Goal: Task Accomplishment & Management: Manage account settings

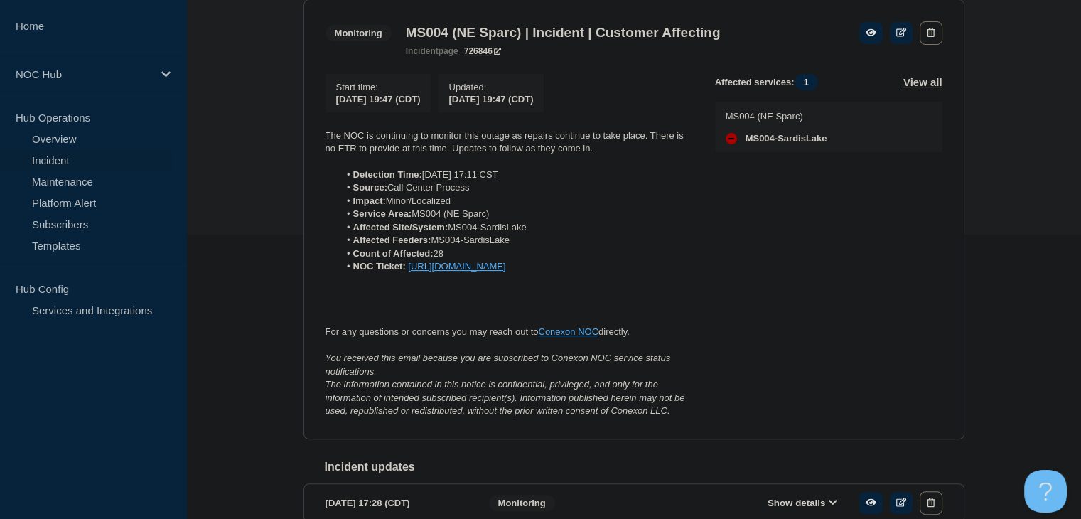
scroll to position [213, 0]
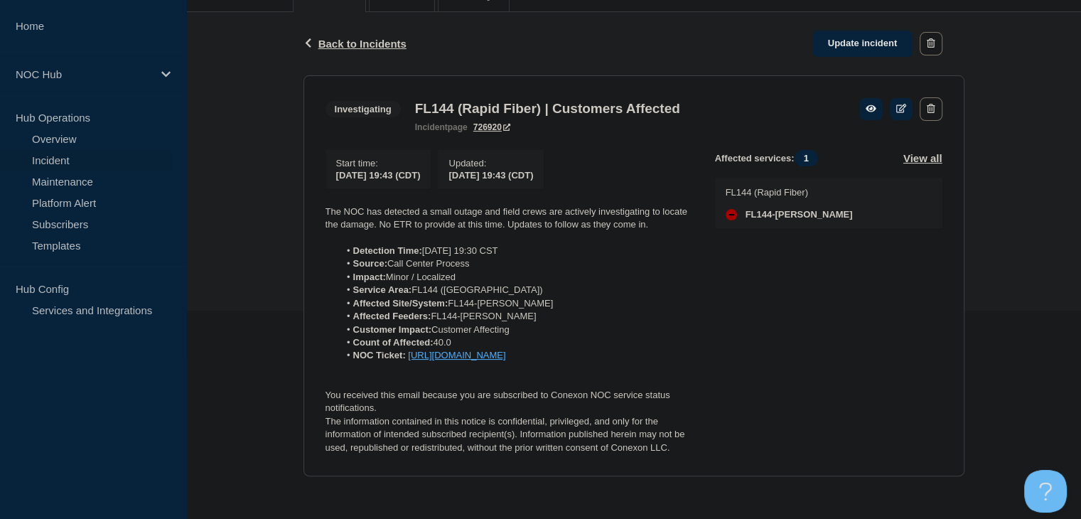
scroll to position [227, 0]
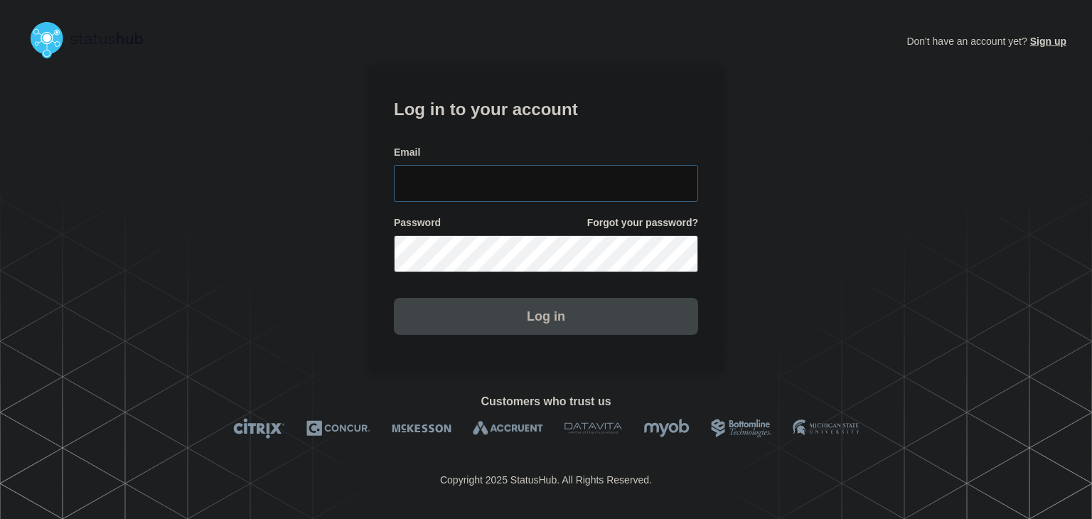
type input "amanda.mckeehan@conexon.us"
click at [540, 322] on button "Log in" at bounding box center [546, 316] width 304 height 37
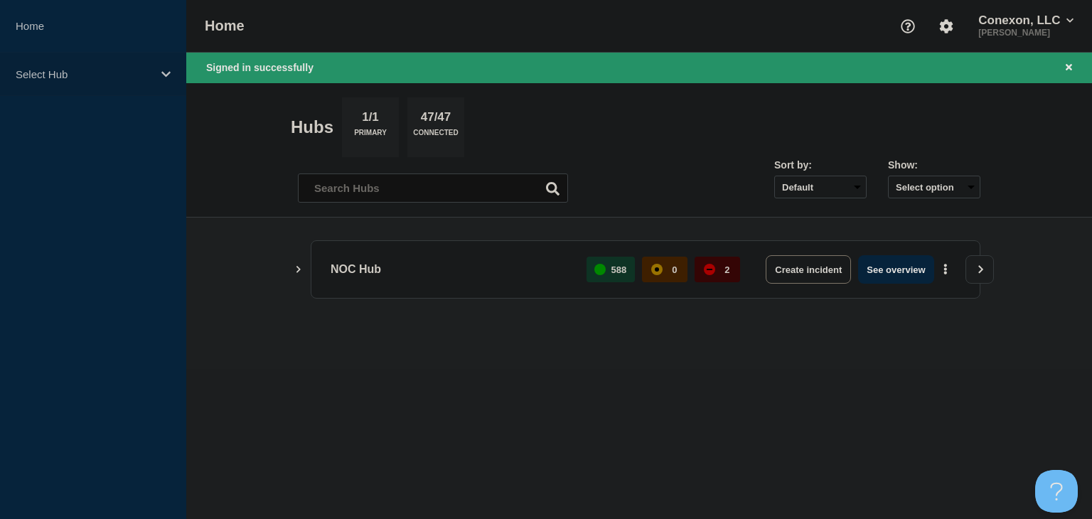
click at [57, 75] on p "Select Hub" at bounding box center [84, 74] width 136 height 12
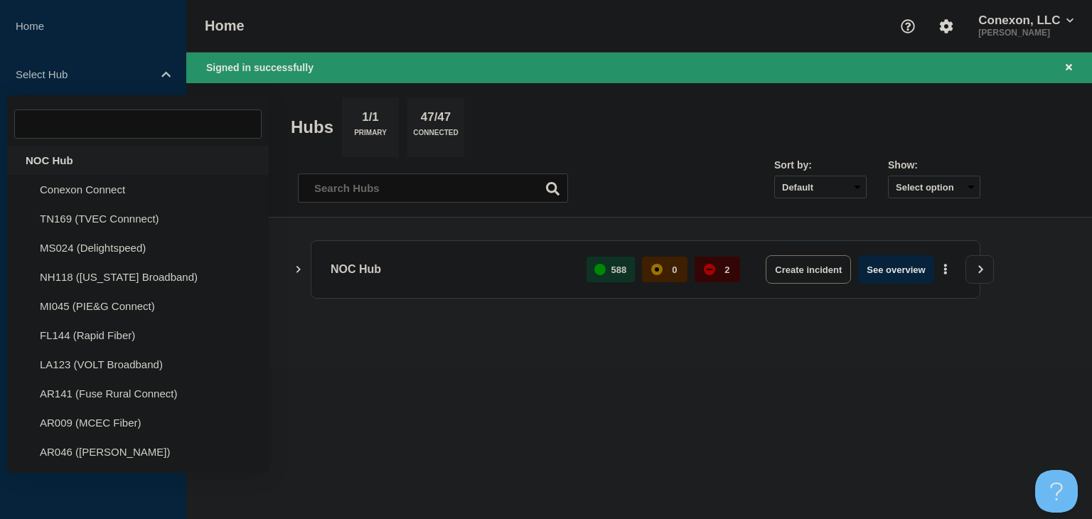
click at [56, 155] on div "NOC Hub" at bounding box center [138, 160] width 262 height 29
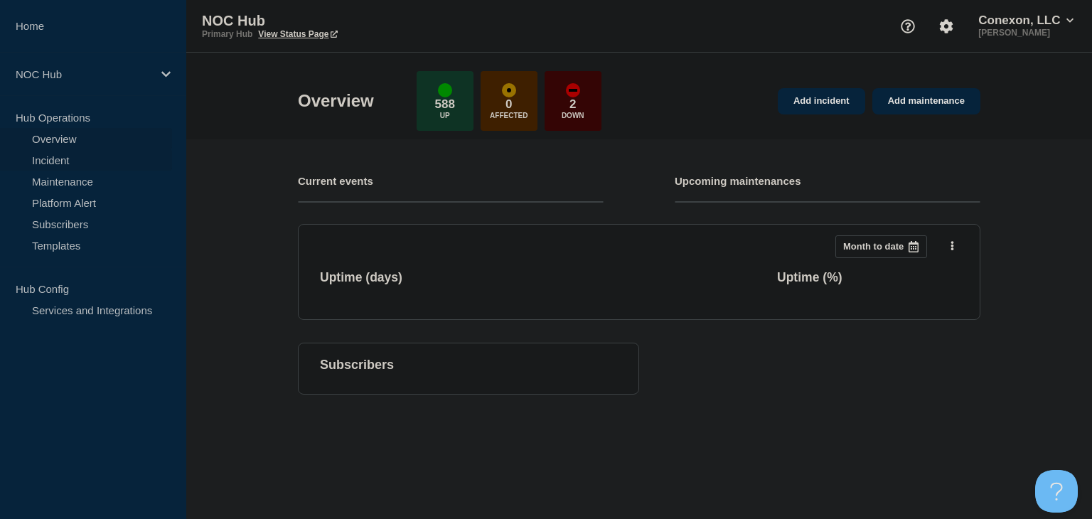
click at [70, 162] on link "Incident" at bounding box center [86, 159] width 172 height 21
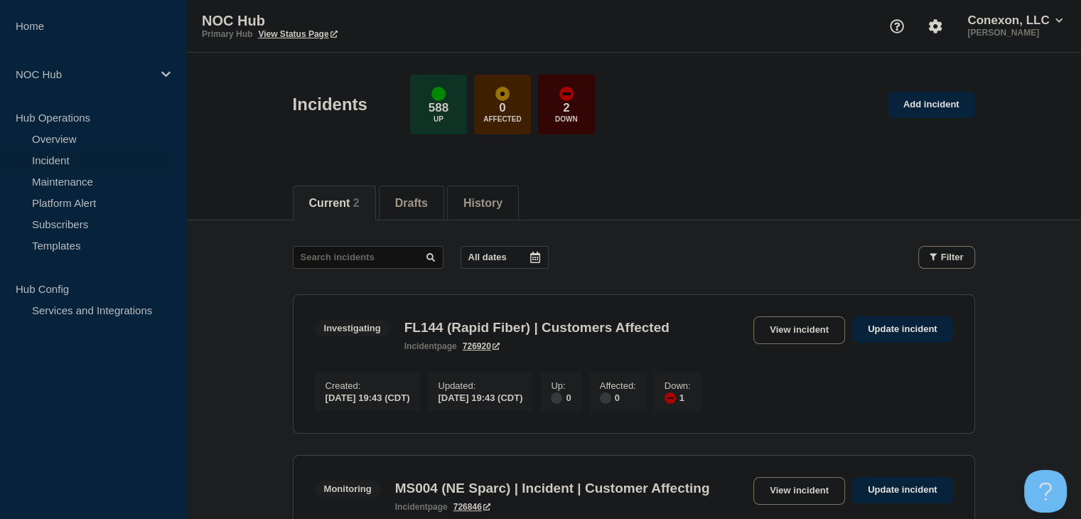
scroll to position [213, 0]
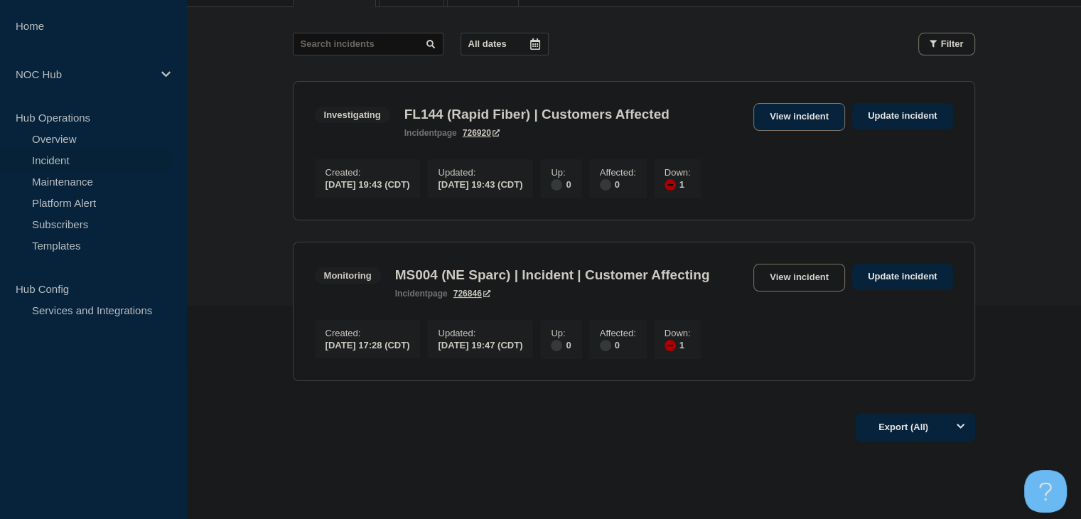
click at [782, 124] on link "View incident" at bounding box center [799, 117] width 92 height 28
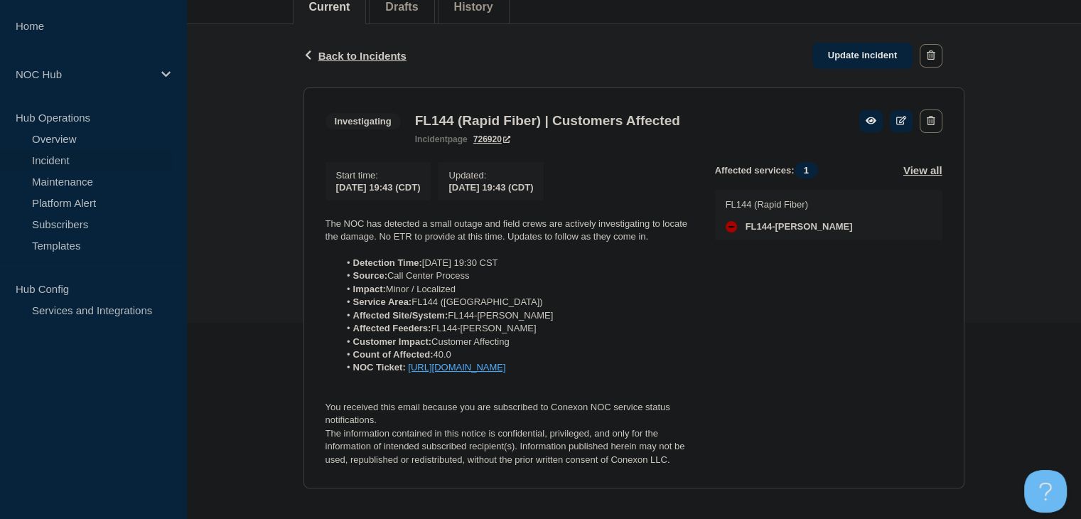
scroll to position [227, 0]
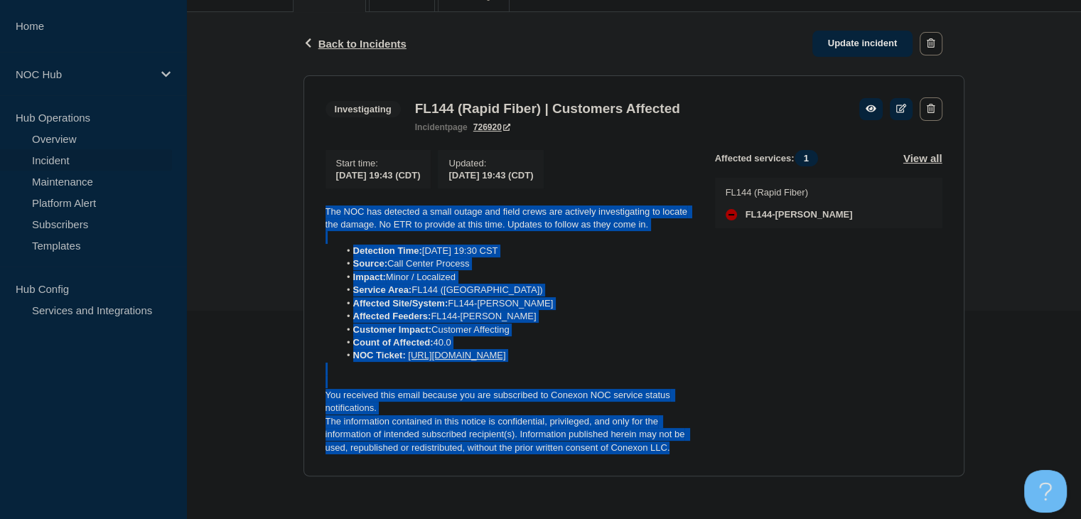
drag, startPoint x: 662, startPoint y: 443, endPoint x: 301, endPoint y: 178, distance: 448.5
click at [301, 178] on div "Back Back to Incidents Update incident Investigating FL144 (Rapid Fiber) | Cust…" at bounding box center [634, 255] width 682 height 486
copy div "The NOC has detected a small outage and field crews are actively investigating …"
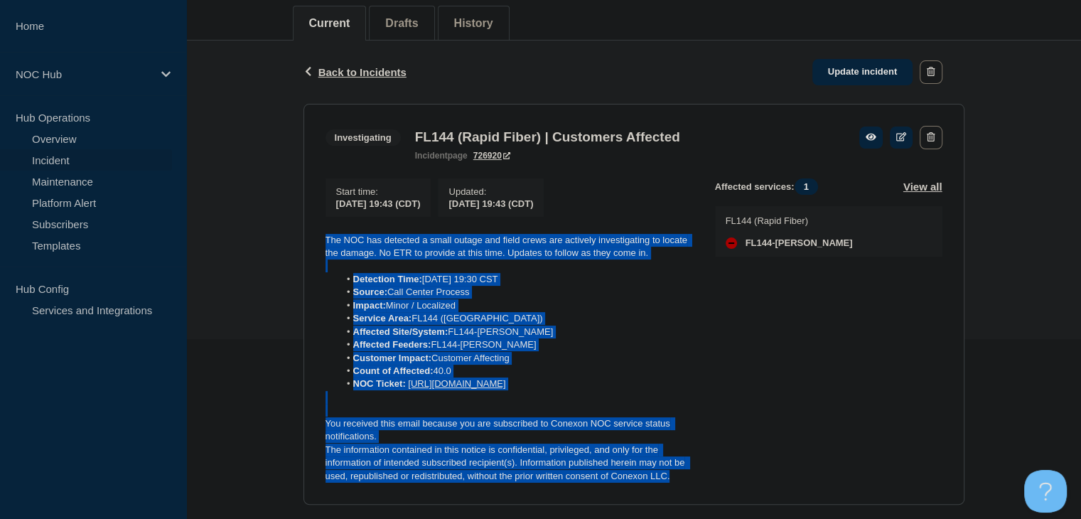
scroll to position [156, 0]
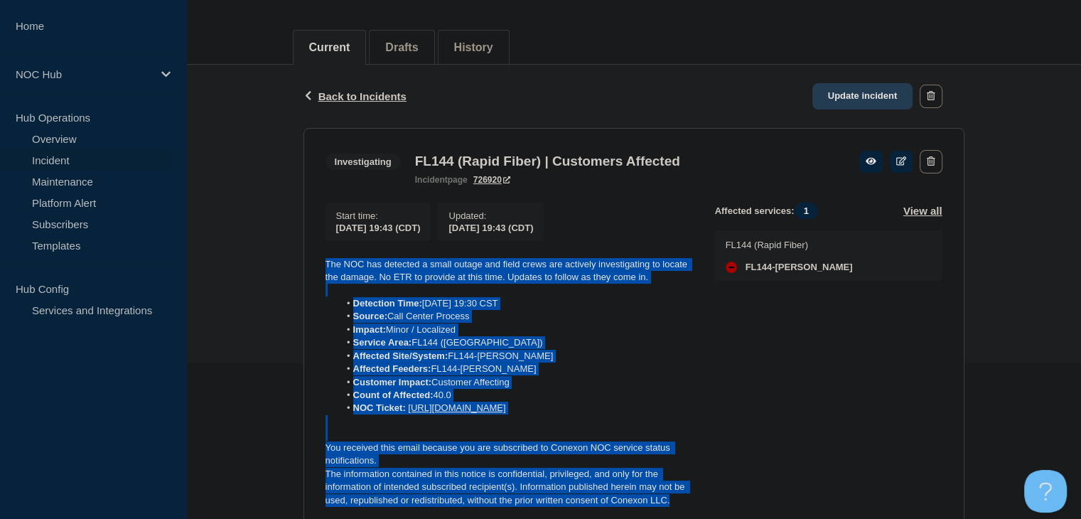
click at [856, 98] on link "Update incident" at bounding box center [862, 96] width 101 height 26
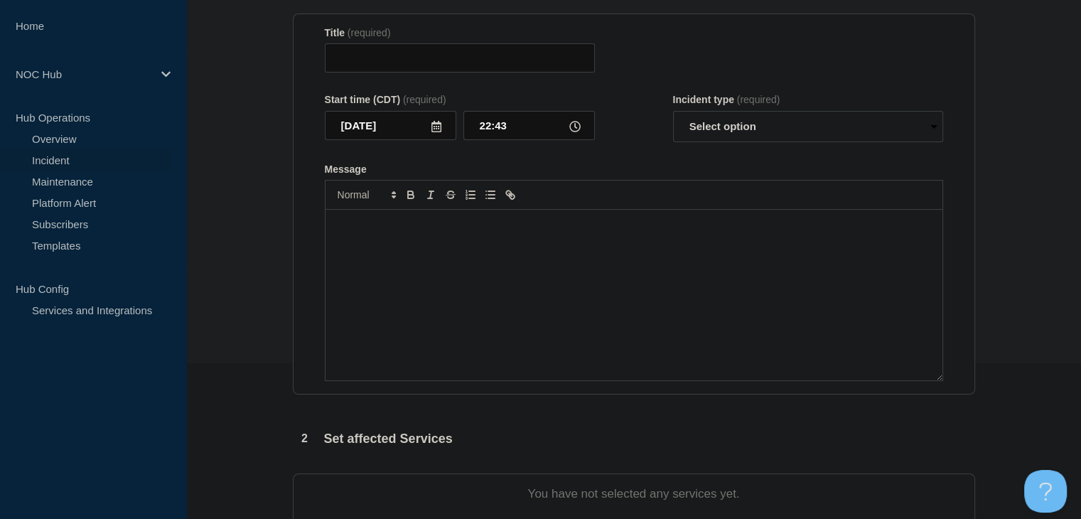
type input "FL144 (Rapid Fiber) | Customers Affected"
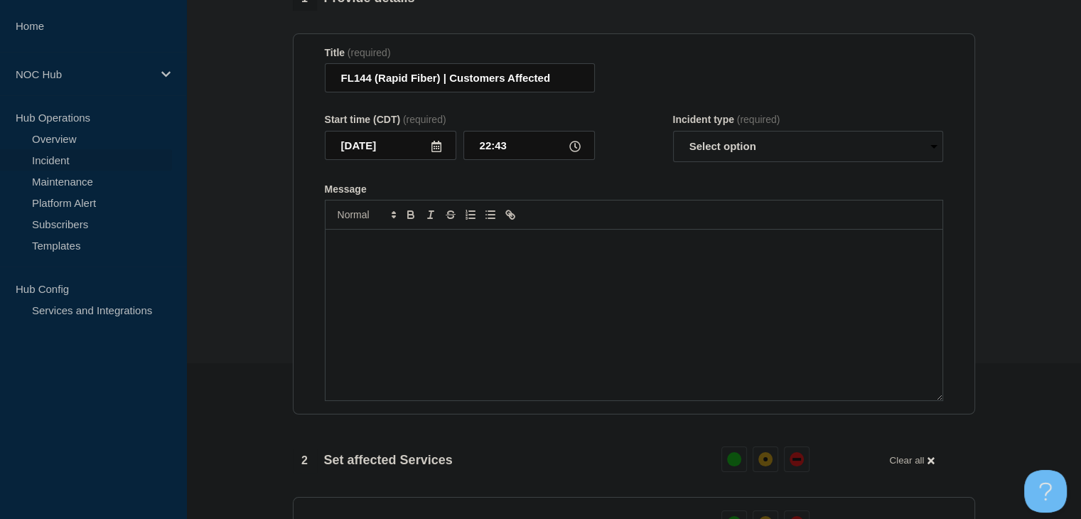
click at [515, 317] on div "Message" at bounding box center [633, 315] width 617 height 171
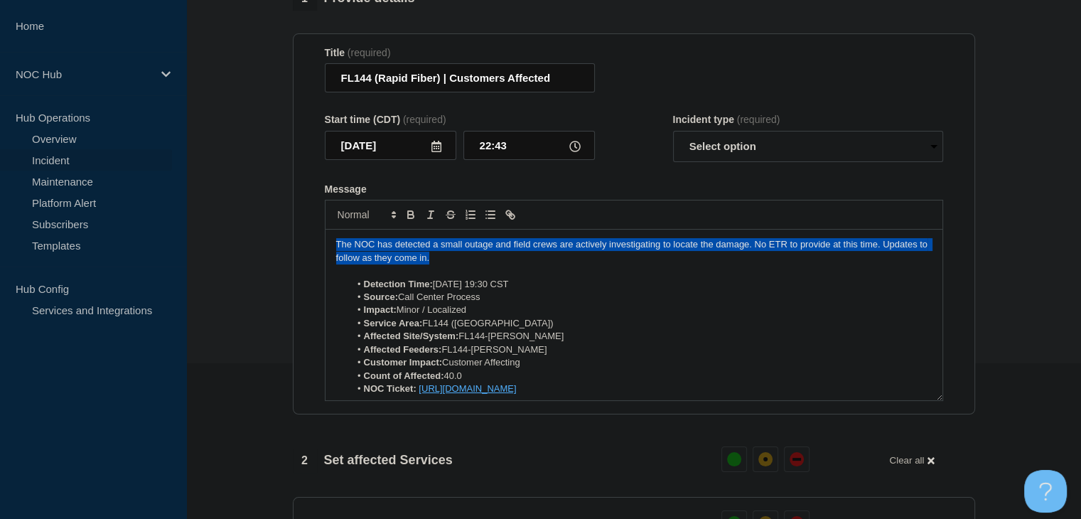
drag, startPoint x: 445, startPoint y: 265, endPoint x: 282, endPoint y: 243, distance: 164.2
click at [282, 243] on section "1 Provide details Title (required) FL144 (Rapid Fiber) | Customers Affected Sta…" at bounding box center [633, 487] width 895 height 1003
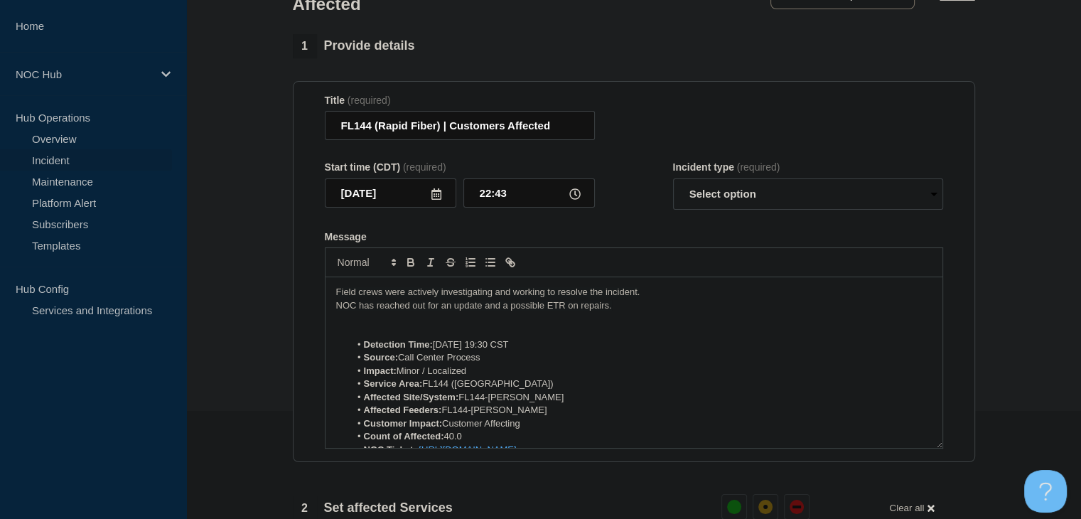
scroll to position [14, 0]
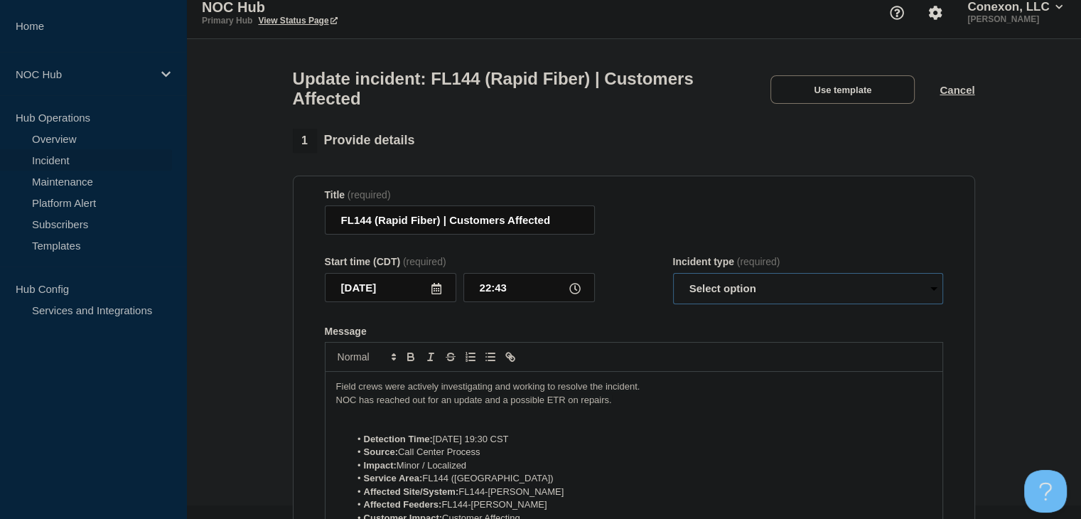
click at [744, 303] on select "Select option Investigating Identified Monitoring Resolved" at bounding box center [808, 288] width 270 height 31
select select "investigating"
click at [673, 281] on select "Select option Investigating Identified Monitoring Resolved" at bounding box center [808, 288] width 270 height 31
click at [654, 327] on form "Title (required) FL144 (Rapid Fiber) | Customers Affected Start time (CDT) (req…" at bounding box center [634, 366] width 618 height 355
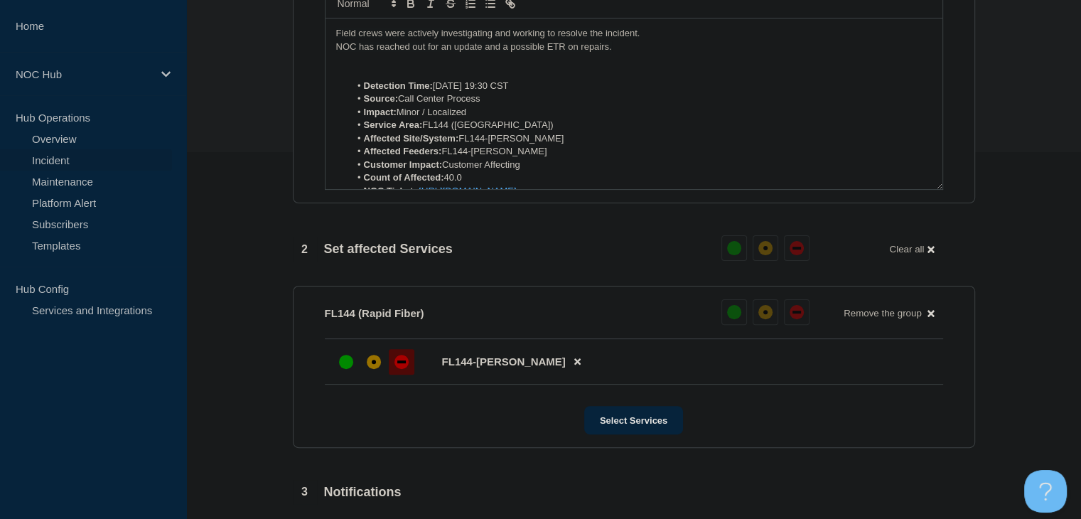
scroll to position [582, 0]
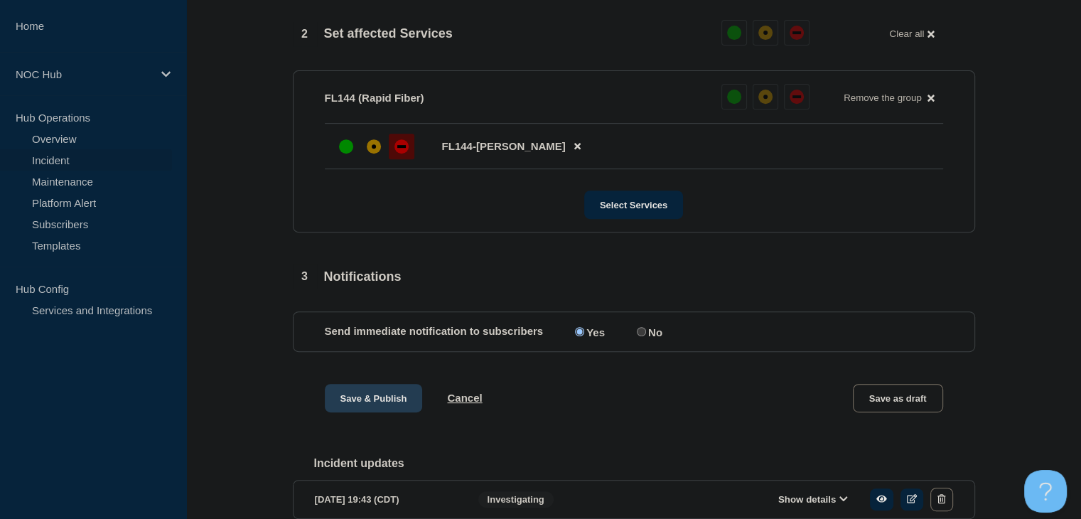
click at [375, 412] on button "Save & Publish" at bounding box center [374, 398] width 98 height 28
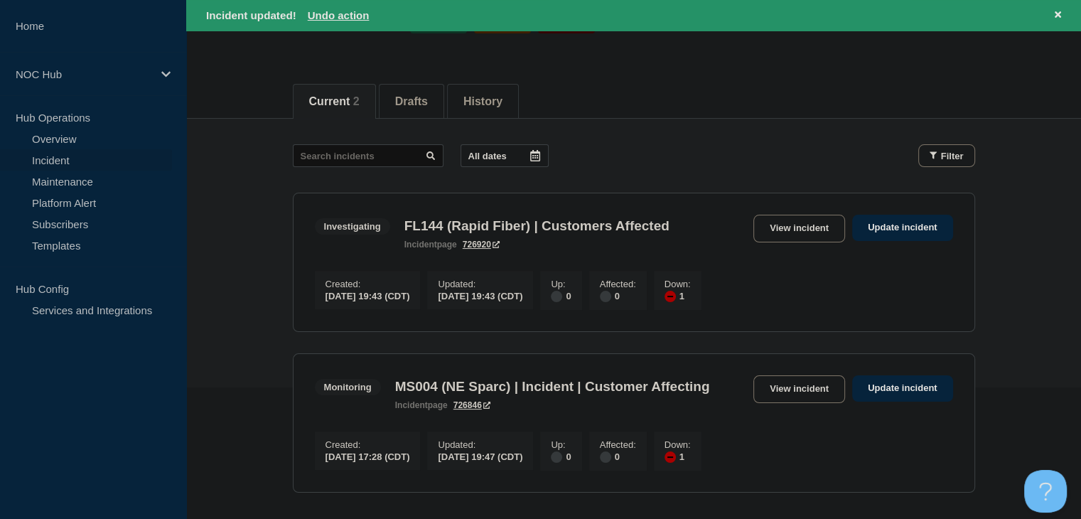
scroll to position [71, 0]
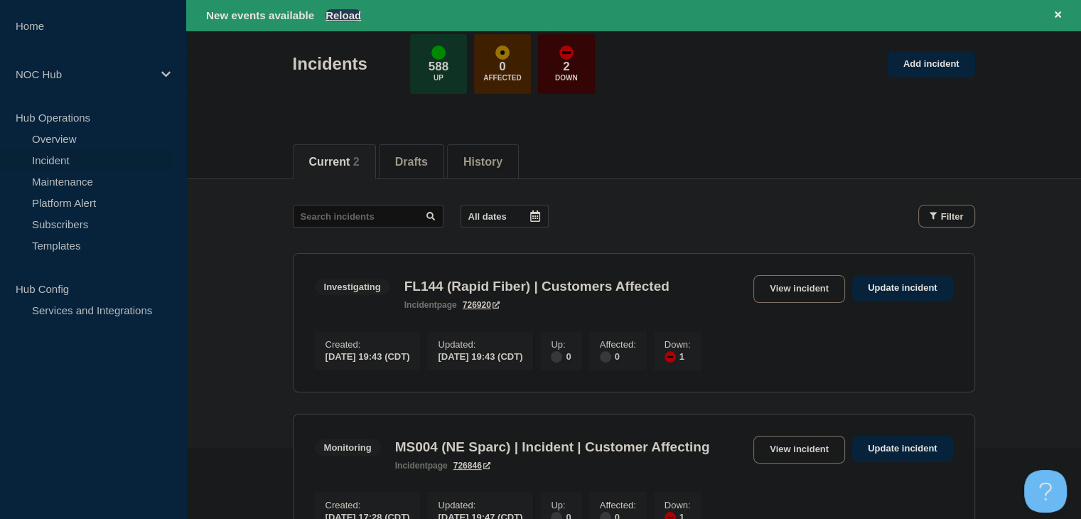
click at [341, 18] on button "Reload" at bounding box center [343, 15] width 36 height 12
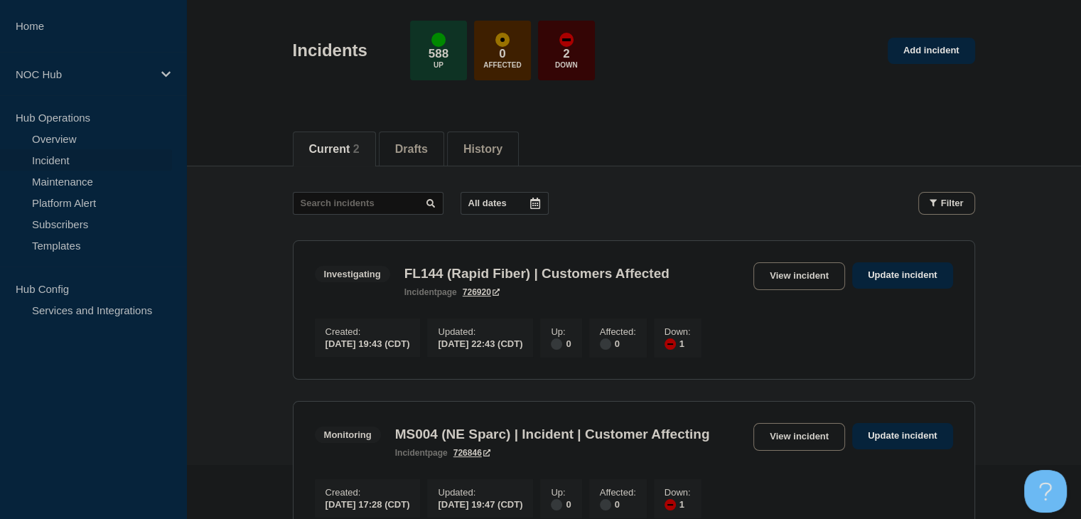
scroll to position [0, 0]
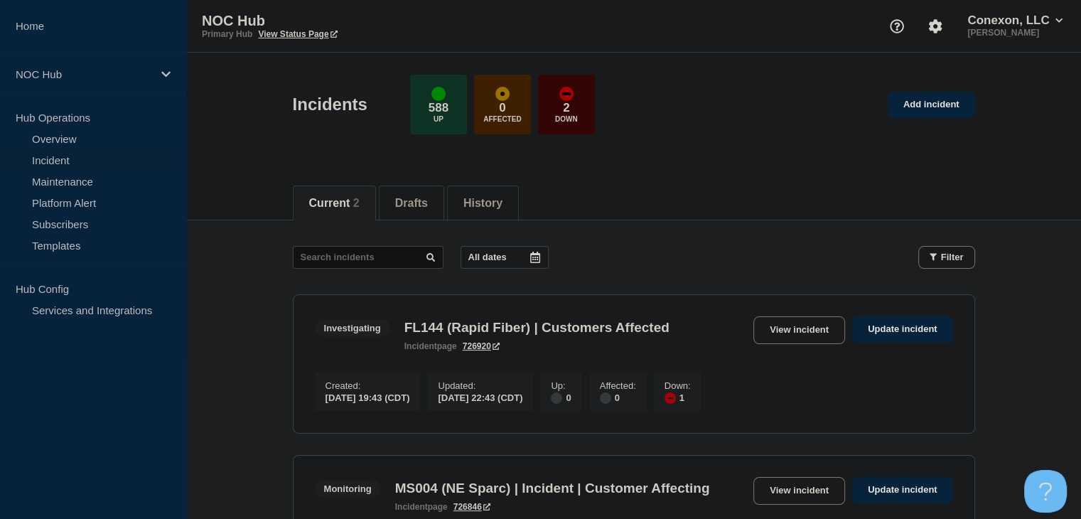
click at [251, 250] on main "All dates Filter Investigating 1 Down FL144 (Rapid Fiber) | Customers Affected …" at bounding box center [633, 417] width 895 height 395
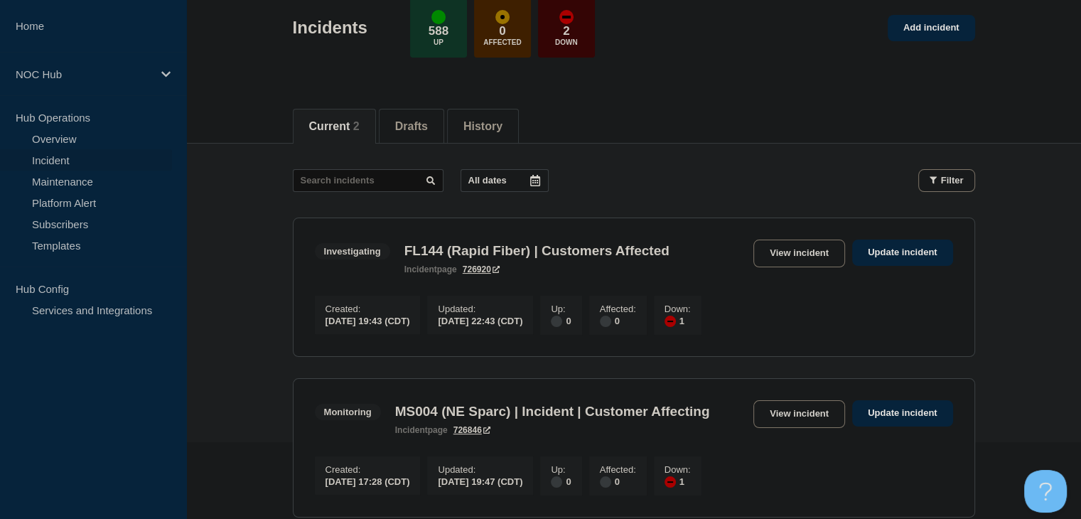
scroll to position [213, 0]
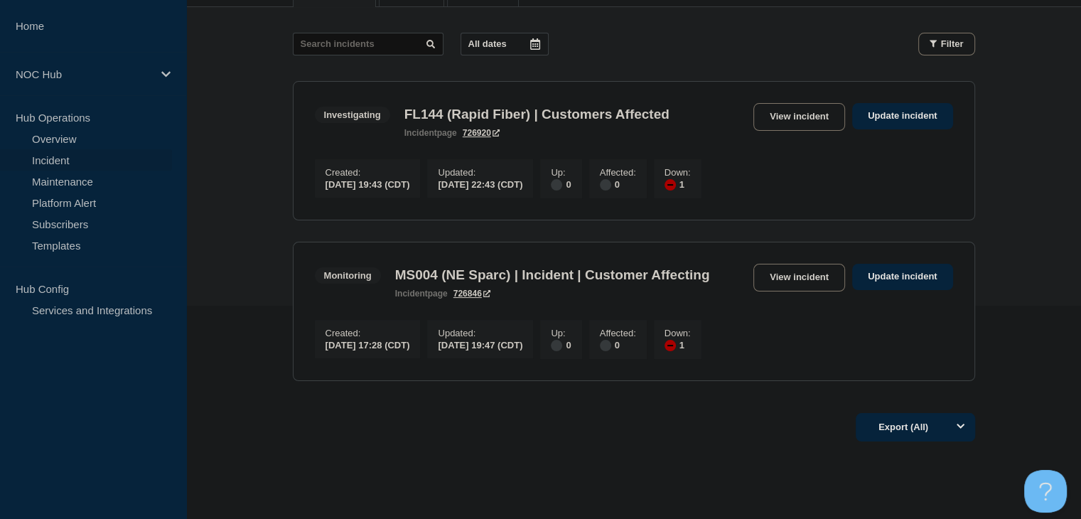
click at [243, 257] on main "All dates Filter Investigating 1 Down FL144 (Rapid Fiber) | Customers Affected …" at bounding box center [633, 204] width 895 height 395
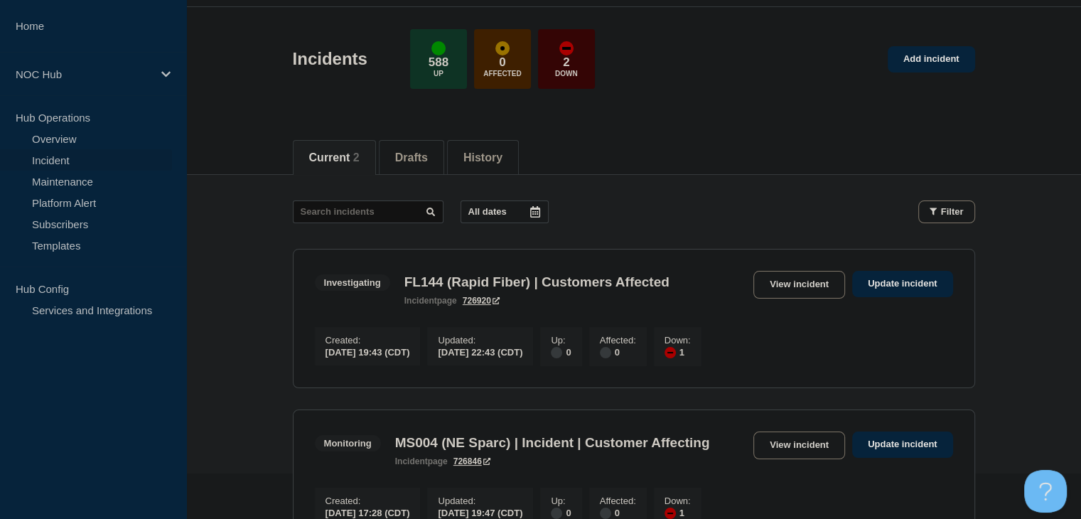
scroll to position [79, 0]
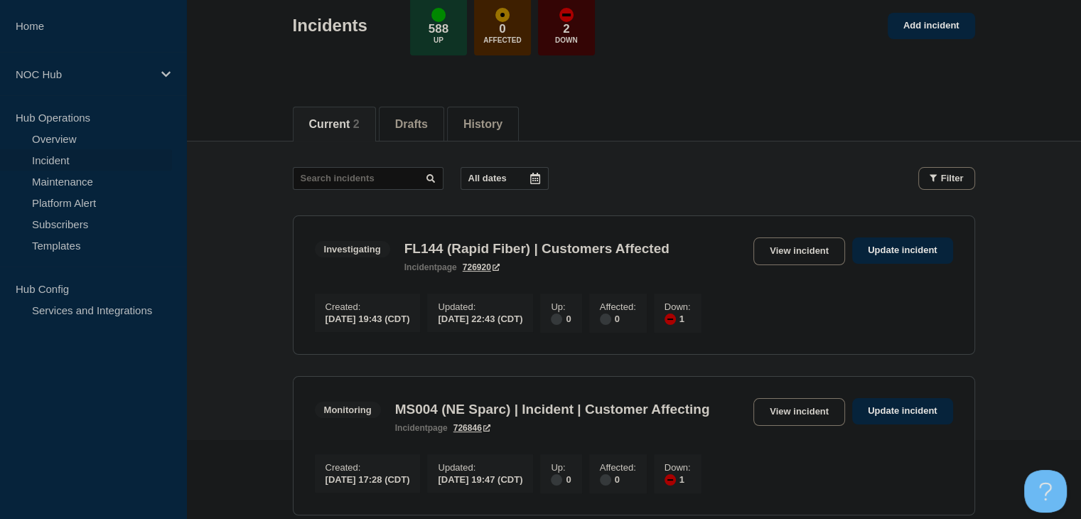
click at [259, 287] on main "All dates Filter Investigating 1 Down FL144 (Rapid Fiber) | Customers Affected …" at bounding box center [633, 338] width 895 height 395
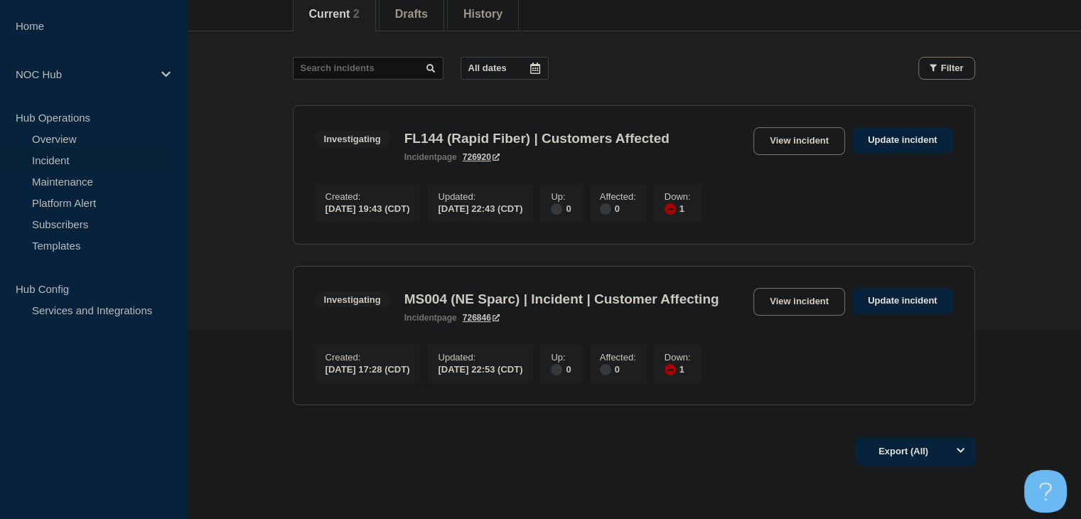
scroll to position [213, 0]
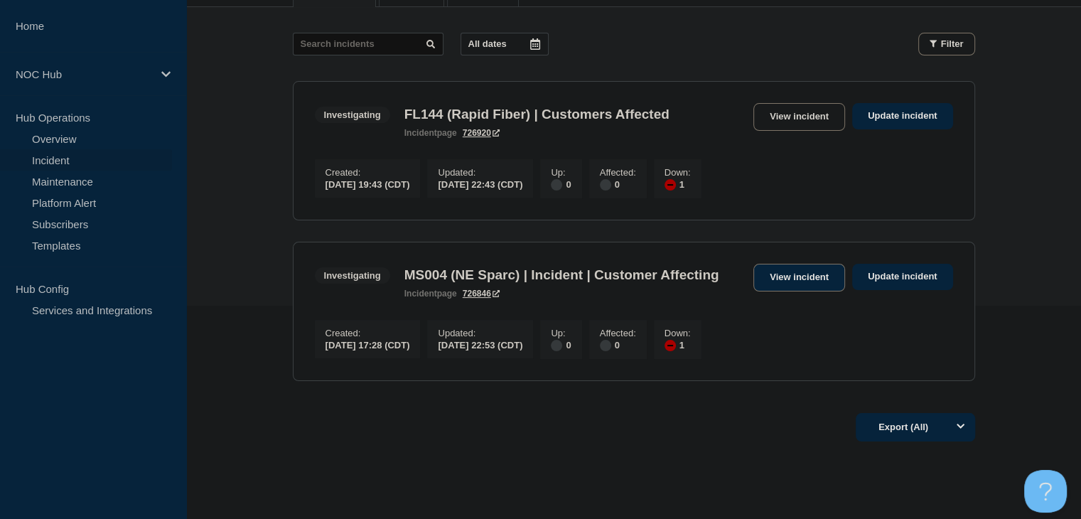
click at [836, 285] on link "View incident" at bounding box center [799, 278] width 92 height 28
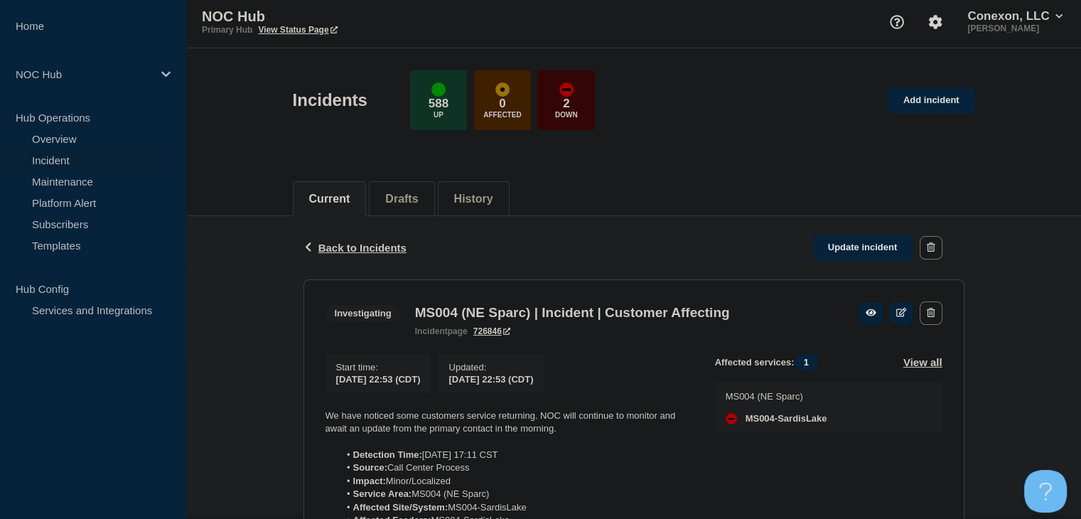
scroll to position [284, 0]
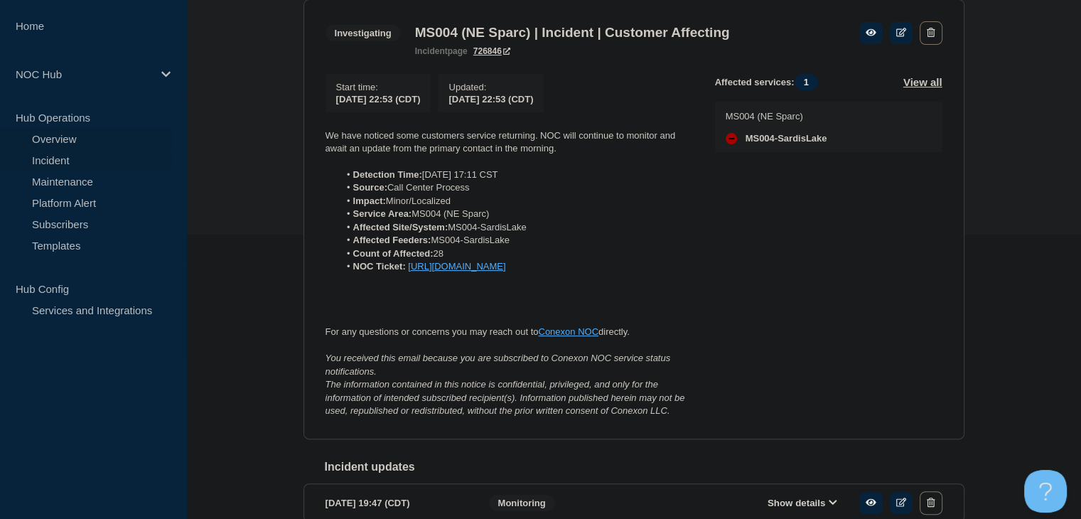
click at [79, 142] on link "Overview" at bounding box center [86, 138] width 172 height 21
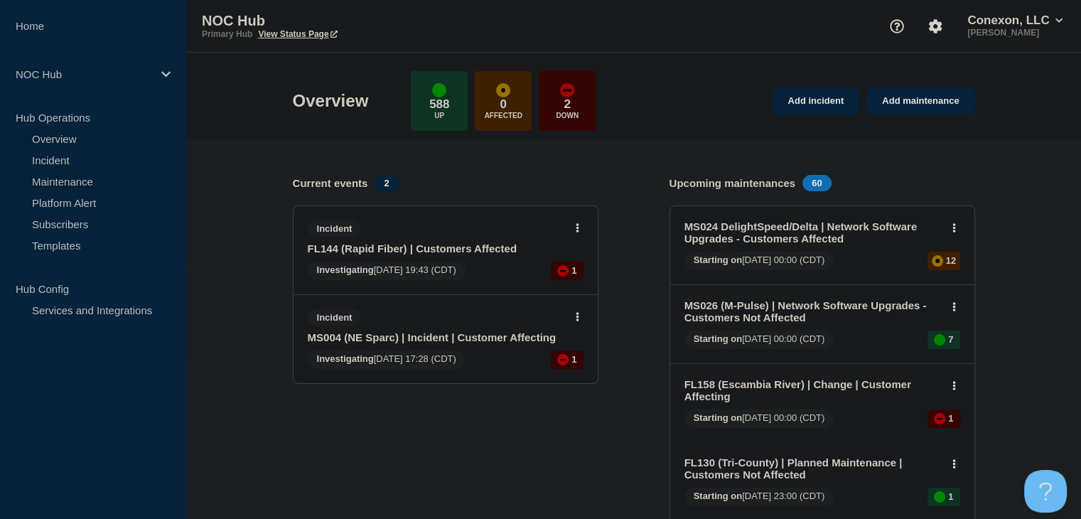
click at [114, 177] on link "Maintenance" at bounding box center [86, 181] width 172 height 21
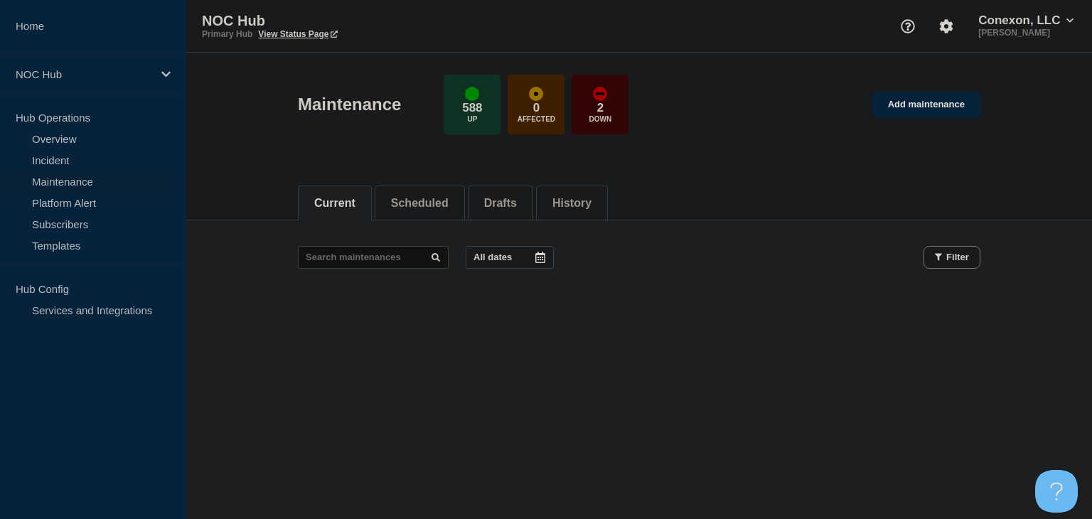
click at [688, 341] on div "Current Scheduled Drafts History Current Scheduled Drafts History All dates Fil…" at bounding box center [638, 292] width 905 height 242
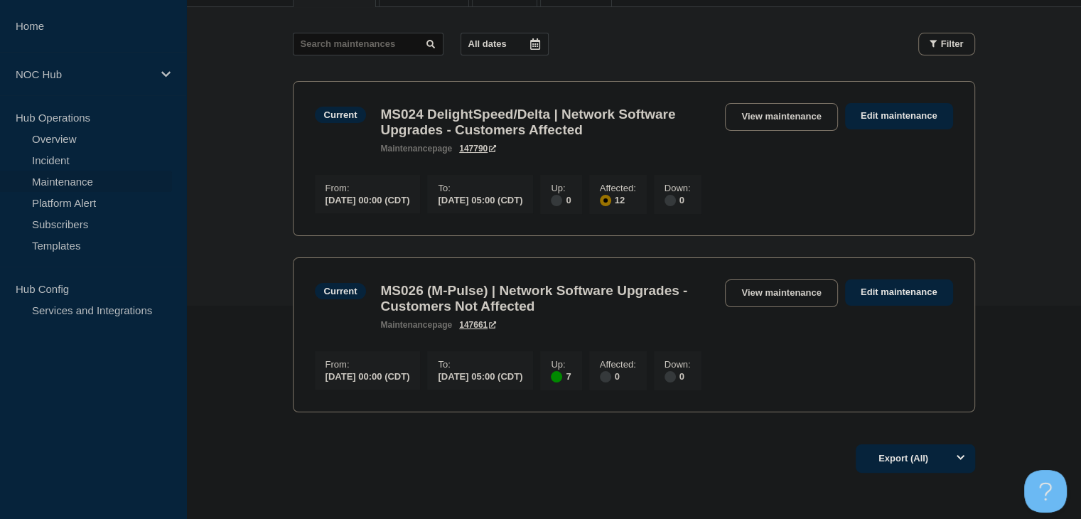
scroll to position [225, 0]
